Goal: Task Accomplishment & Management: Use online tool/utility

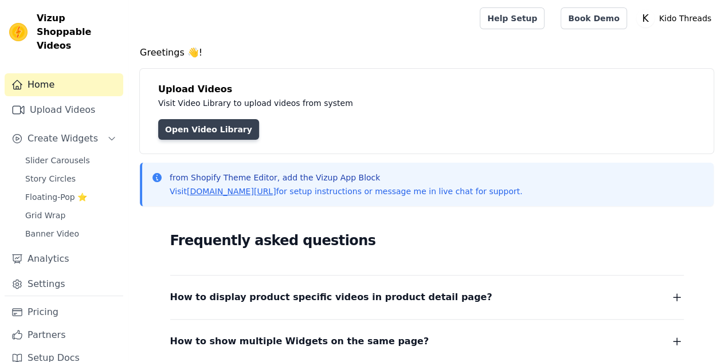
click at [207, 125] on link "Open Video Library" at bounding box center [208, 129] width 101 height 21
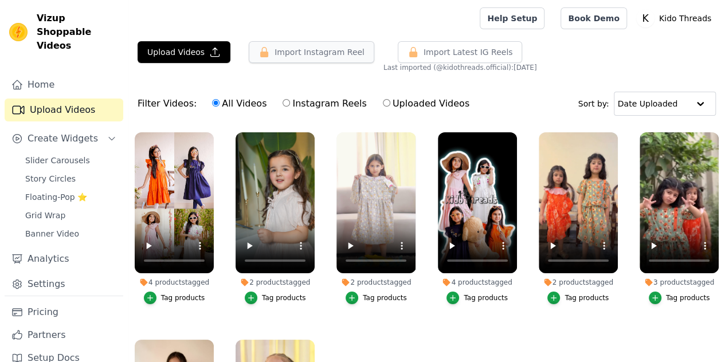
click at [292, 53] on button "Import Instagram Reel" at bounding box center [311, 52] width 125 height 22
click at [270, 51] on button "Import Instagram Reel" at bounding box center [311, 52] width 125 height 22
click at [292, 52] on button "Import Instagram Reel" at bounding box center [311, 52] width 125 height 22
